Goal: Information Seeking & Learning: Learn about a topic

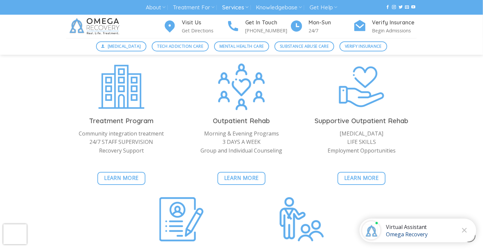
scroll to position [835, 0]
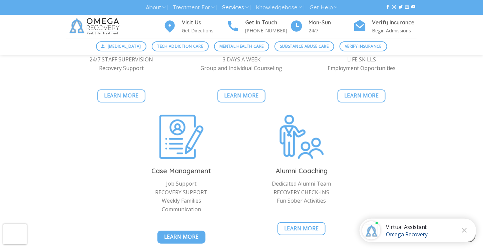
click at [179, 233] on span "Learn More" at bounding box center [181, 237] width 35 height 8
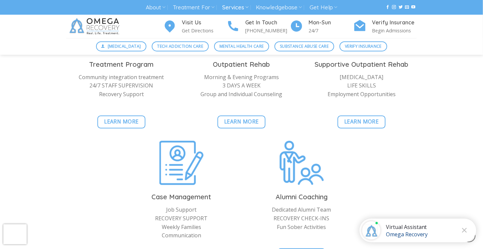
scroll to position [868, 0]
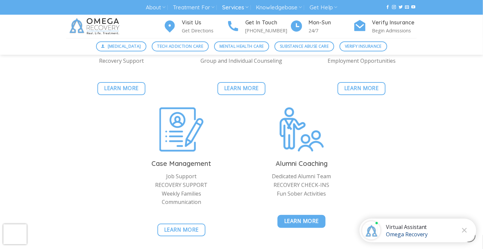
click at [302, 217] on span "Learn More" at bounding box center [301, 221] width 35 height 8
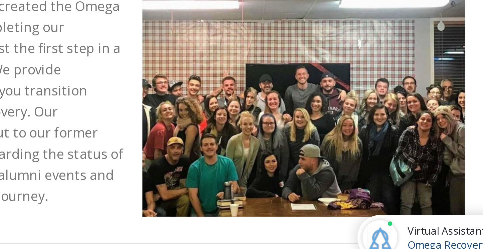
scroll to position [165, 0]
